Goal: Information Seeking & Learning: Learn about a topic

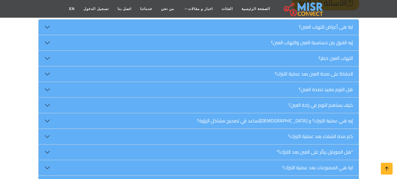
scroll to position [882, 0]
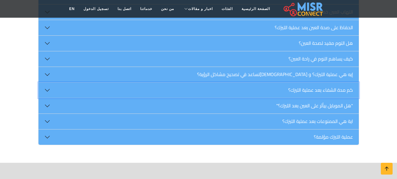
click at [324, 85] on button "كم مدة الشفاء بعد عملية الليزك؟" at bounding box center [199, 89] width 321 height 15
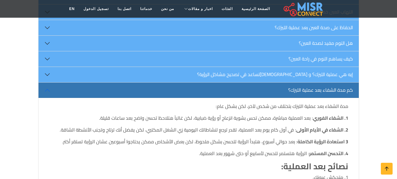
click at [318, 125] on strong "2. الشفاء في الأيام الأولى" at bounding box center [323, 129] width 52 height 9
click at [292, 126] on p "2. الشفاء في الأيام الأولى : في أول كام يوم بعد العملية، تقدر ترجع لنشاطاتك الي…" at bounding box center [198, 129] width 299 height 7
click at [247, 126] on p "2. الشفاء في الأيام الأولى : في أول كام يوم بعد العملية، تقدر ترجع لنشاطاتك الي…" at bounding box center [198, 129] width 299 height 7
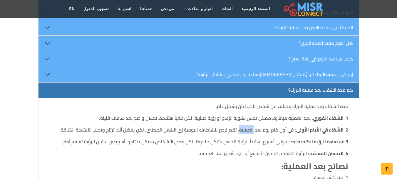
click at [247, 126] on p "2. الشفاء في الأيام الأولى : في أول كام يوم بعد العملية، تقدر ترجع لنشاطاتك الي…" at bounding box center [198, 129] width 299 height 7
click at [272, 126] on p "2. الشفاء في الأيام الأولى : في أول كام يوم بعد العملية، تقدر ترجع لنشاطاتك الي…" at bounding box center [198, 129] width 299 height 7
click at [284, 126] on p "2. الشفاء في الأيام الأولى : في أول كام يوم بعد العملية، تقدر ترجع لنشاطاتك الي…" at bounding box center [198, 129] width 299 height 7
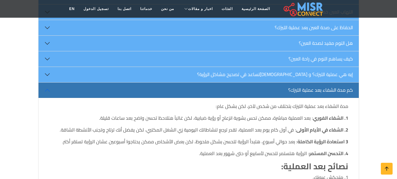
click at [271, 126] on p "2. الشفاء في الأيام الأولى : في أول كام يوم بعد العملية، تقدر ترجع لنشاطاتك الي…" at bounding box center [198, 129] width 299 height 7
drag, startPoint x: 267, startPoint y: 124, endPoint x: 262, endPoint y: 125, distance: 4.5
click at [263, 126] on p "2. الشفاء في الأيام الأولى : في أول كام يوم بعد العملية، تقدر ترجع لنشاطاتك الي…" at bounding box center [198, 129] width 299 height 7
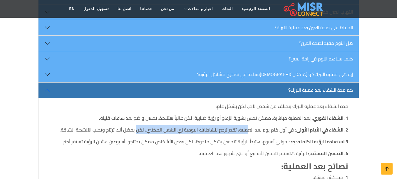
drag, startPoint x: 247, startPoint y: 125, endPoint x: 139, endPoint y: 121, distance: 108.6
click at [139, 126] on p "2. الشفاء في الأيام الأولى : في أول كام يوم بعد العملية، تقدر ترجع لنشاطاتك الي…" at bounding box center [198, 129] width 299 height 7
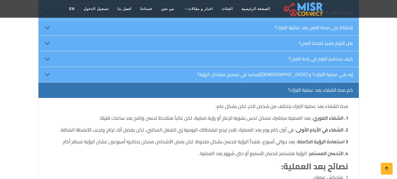
click at [283, 139] on div "مدة الشفاء بعد عملية الليزك بتختلف من شخص لآخر، لكن بشكل عام: 1. الشفاء الفوري …" at bounding box center [198, 164] width 299 height 125
click at [313, 137] on strong "3 استعادة الرؤية الكاملة" at bounding box center [323, 141] width 51 height 9
click at [302, 149] on p "4. التحسن المستمر : الرؤية هتستمر تتحسن لأسابيع أو حتى شهور بعد العملية." at bounding box center [198, 152] width 299 height 7
drag, startPoint x: 302, startPoint y: 148, endPoint x: 279, endPoint y: 147, distance: 23.0
click at [282, 149] on p "4. التحسن المستمر : الرؤية هتستمر تتحسن لأسابيع أو حتى شهور بعد العملية." at bounding box center [198, 152] width 299 height 7
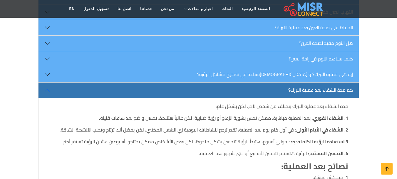
click at [273, 149] on p "4. التحسن المستمر : الرؤية هتستمر تتحسن لأسابيع أو حتى شهور بعد العملية." at bounding box center [198, 152] width 299 height 7
